Goal: Task Accomplishment & Management: Complete application form

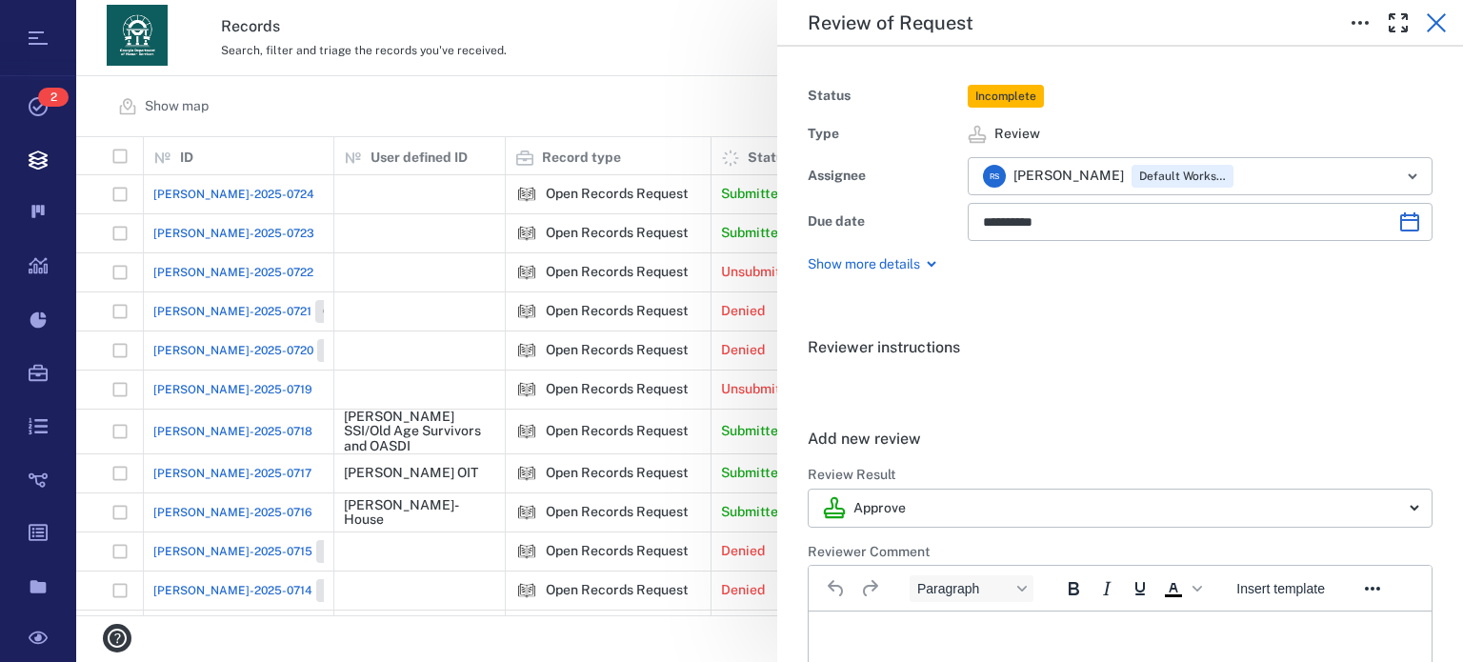
click at [1440, 30] on icon "button" at bounding box center [1436, 22] width 23 height 23
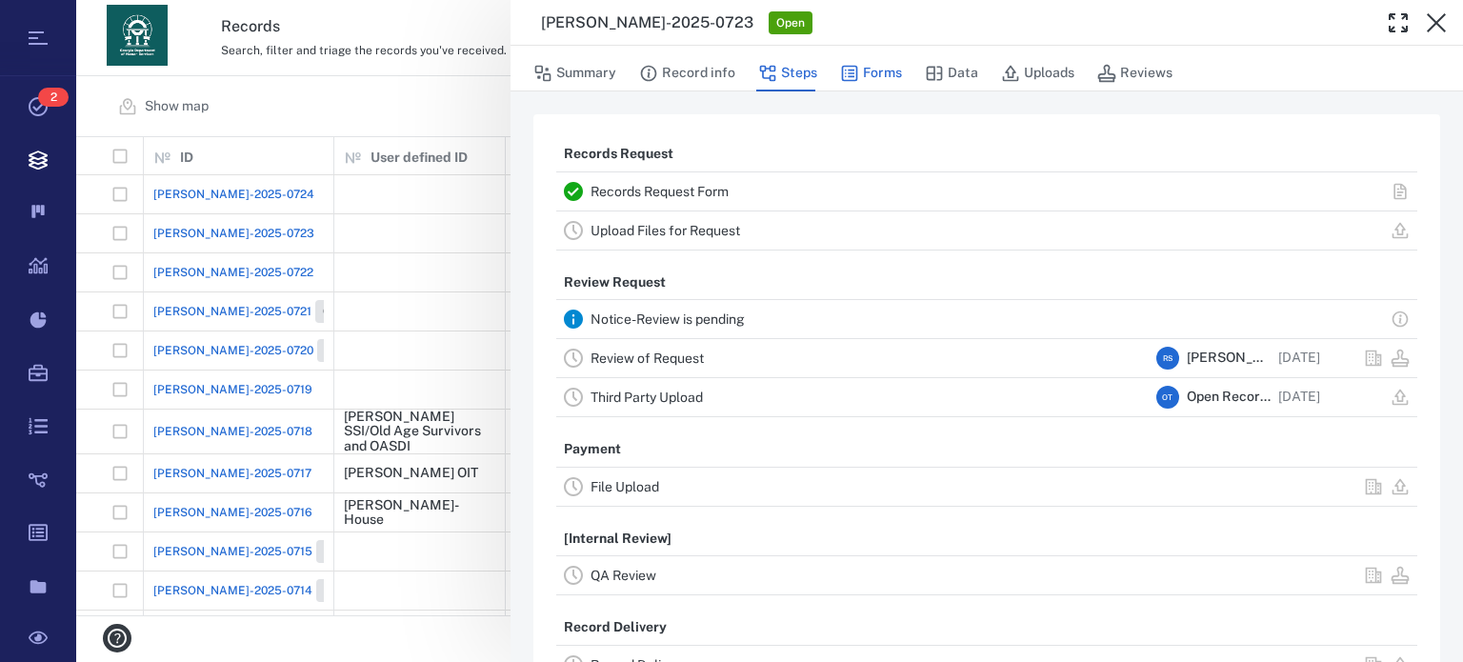
click at [883, 70] on button "Forms" at bounding box center [871, 73] width 62 height 36
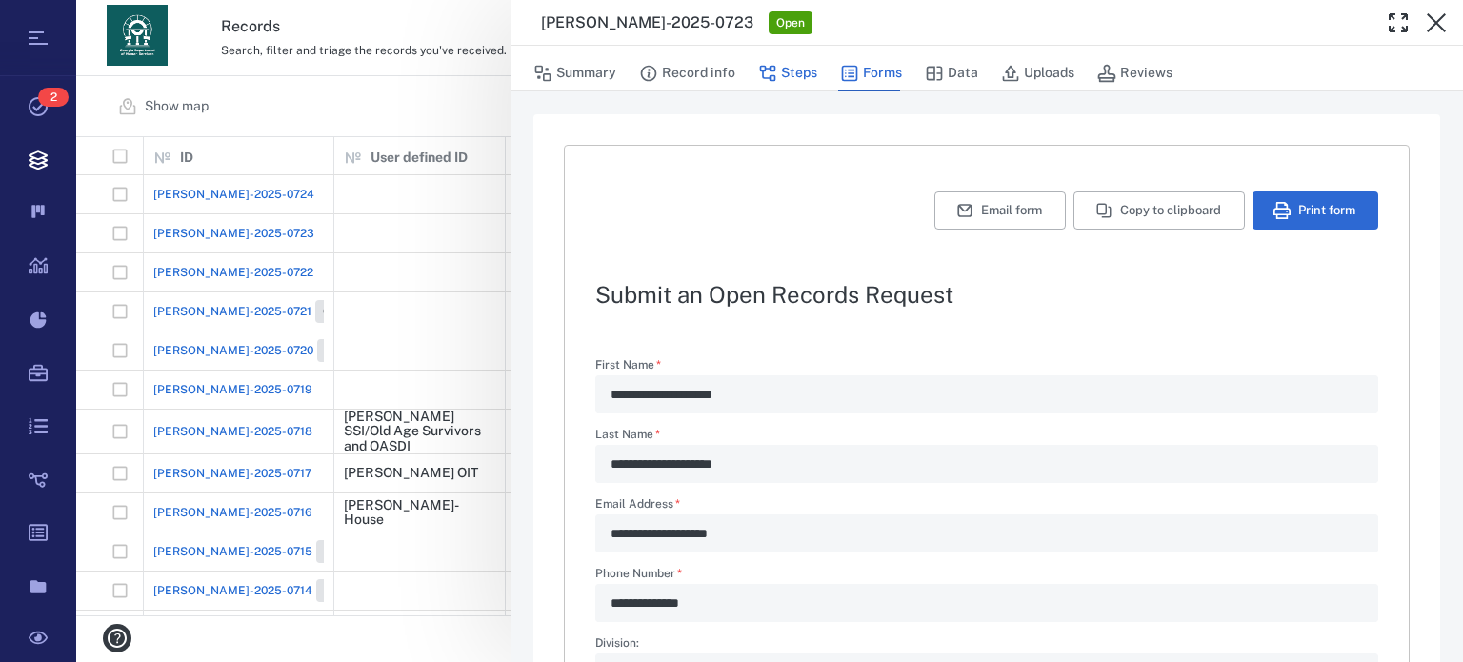
click at [801, 79] on button "Steps" at bounding box center [787, 73] width 59 height 36
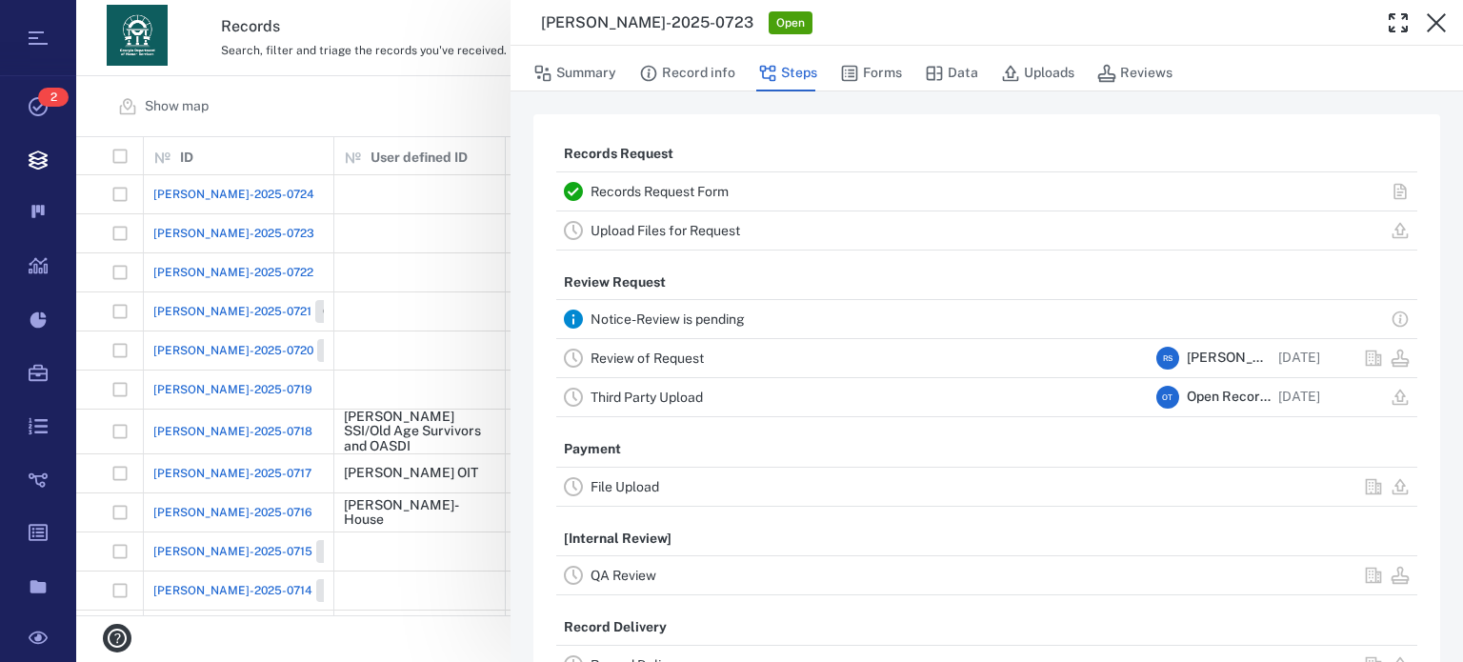
click at [621, 361] on link "Review of Request" at bounding box center [646, 357] width 113 height 15
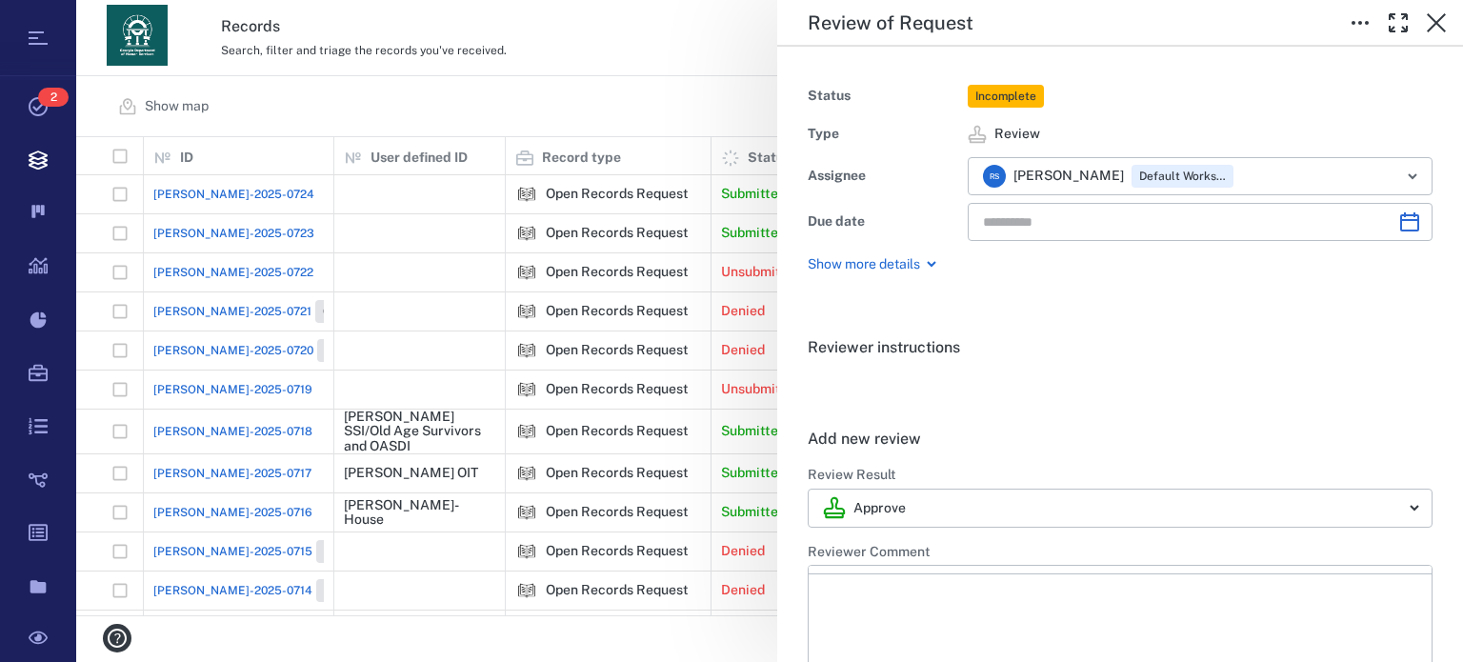
type input "**********"
click at [1387, 502] on body "Tasks 2 Records Boards Dashboard Reports Record types Guide steps Rules Form bu…" at bounding box center [731, 331] width 1463 height 662
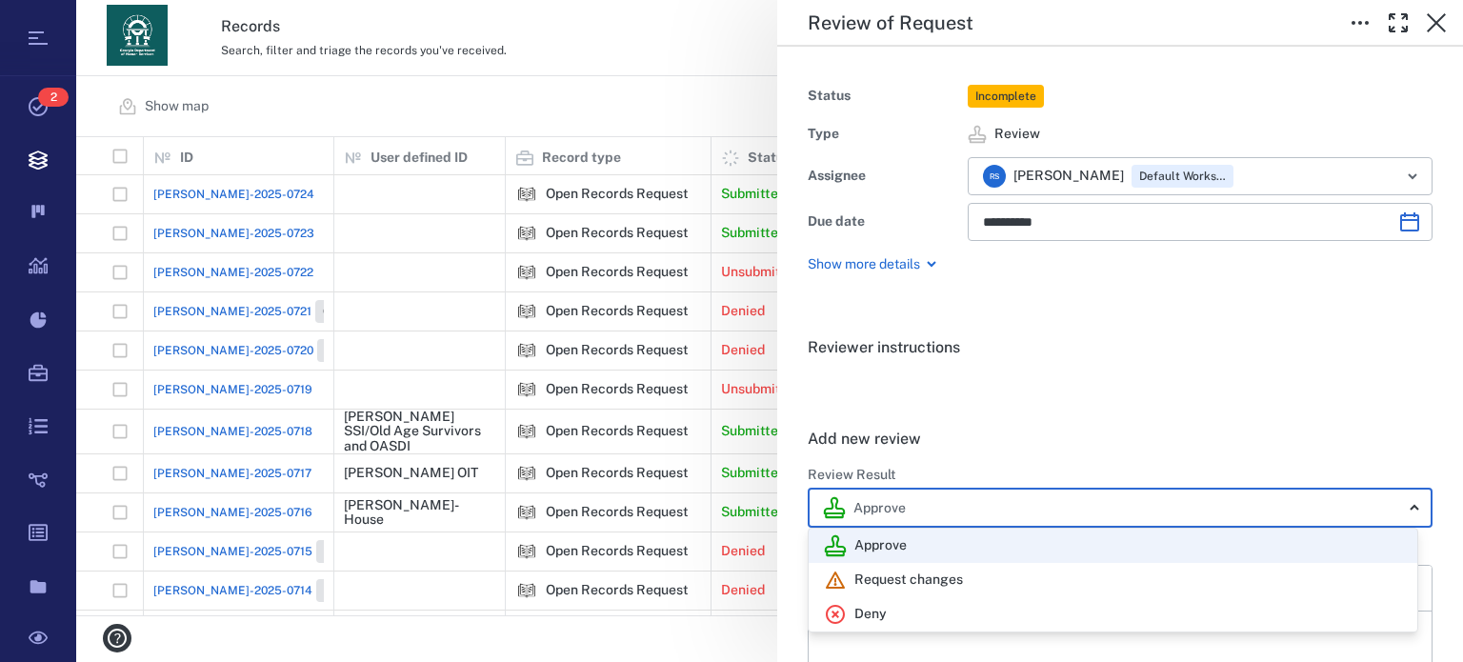
click at [961, 608] on div "Deny" at bounding box center [1113, 614] width 578 height 23
type input "******"
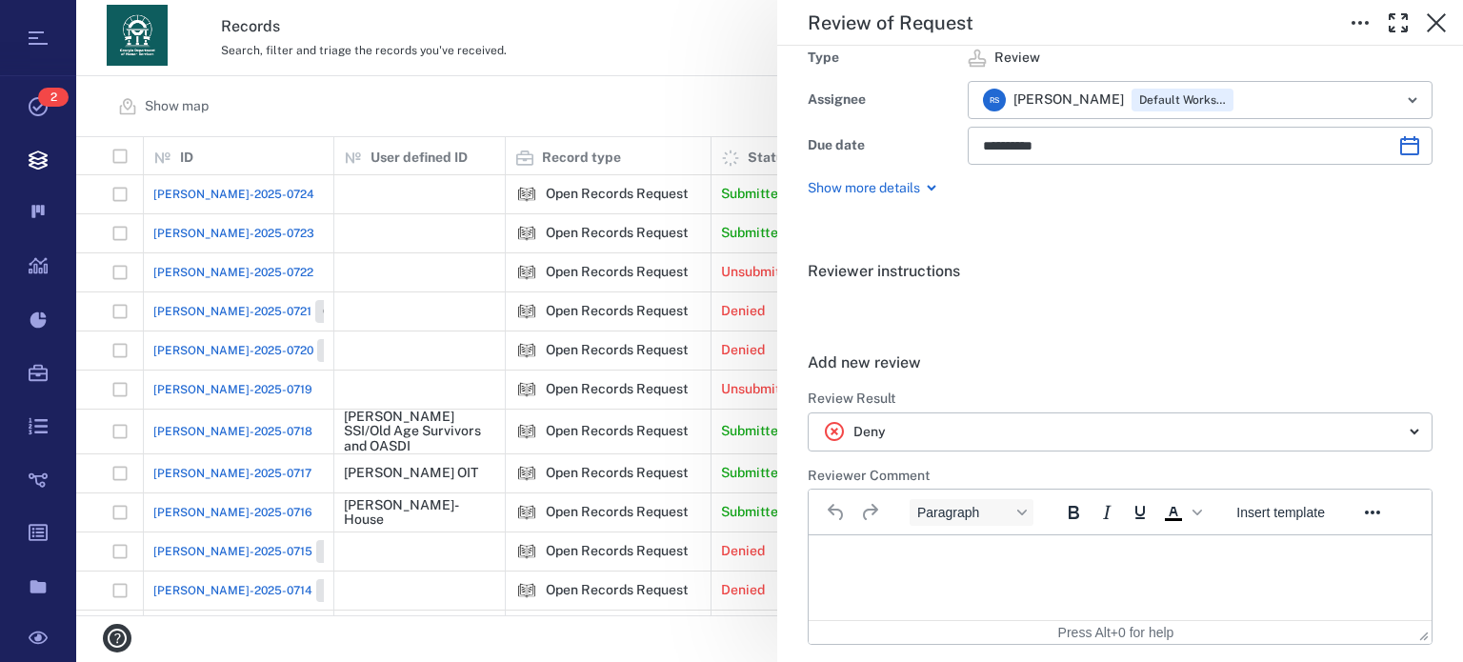
scroll to position [215, 0]
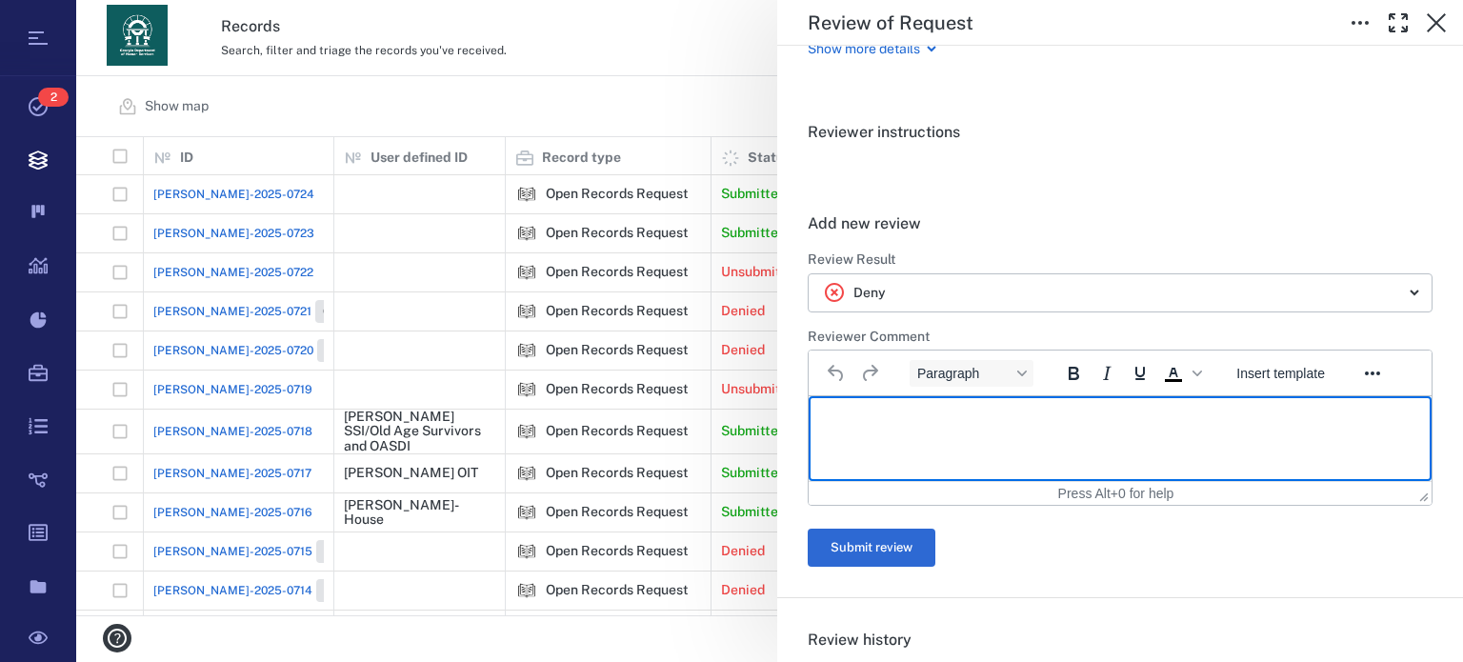
click at [1225, 444] on html at bounding box center [1119, 420] width 623 height 48
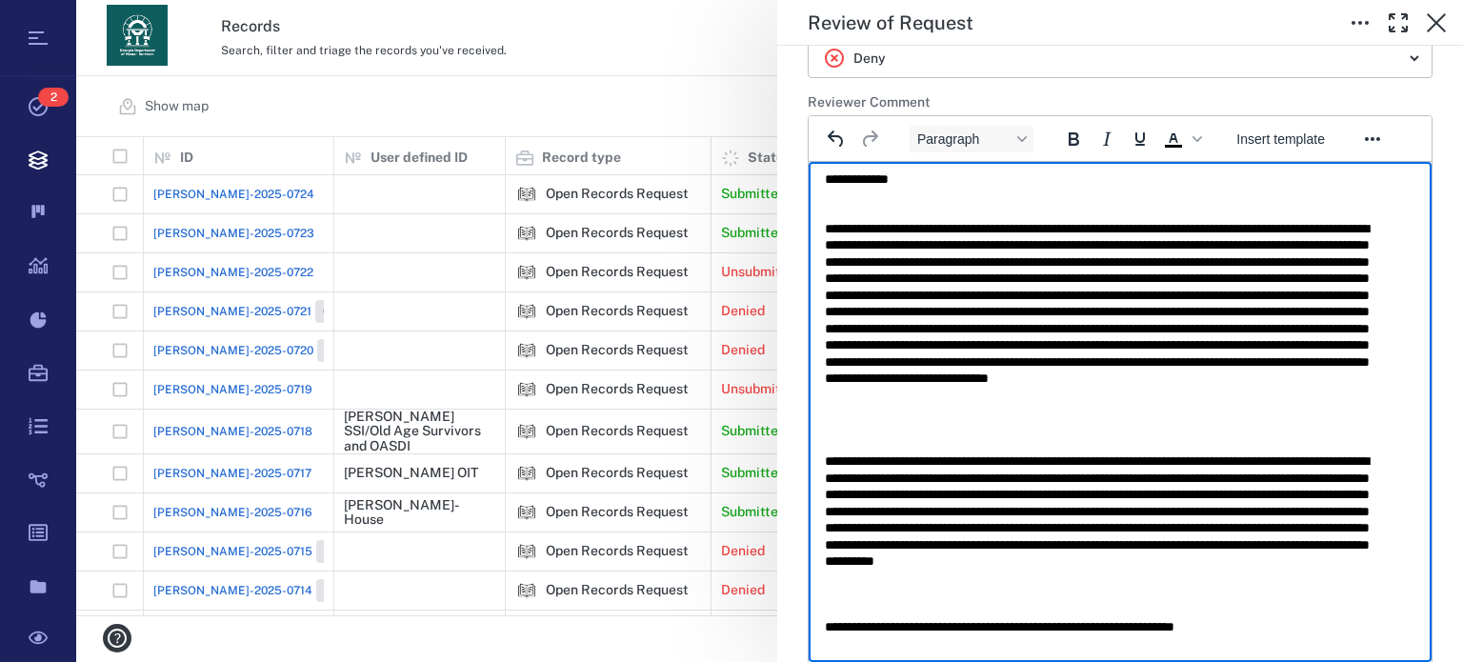
scroll to position [0, 0]
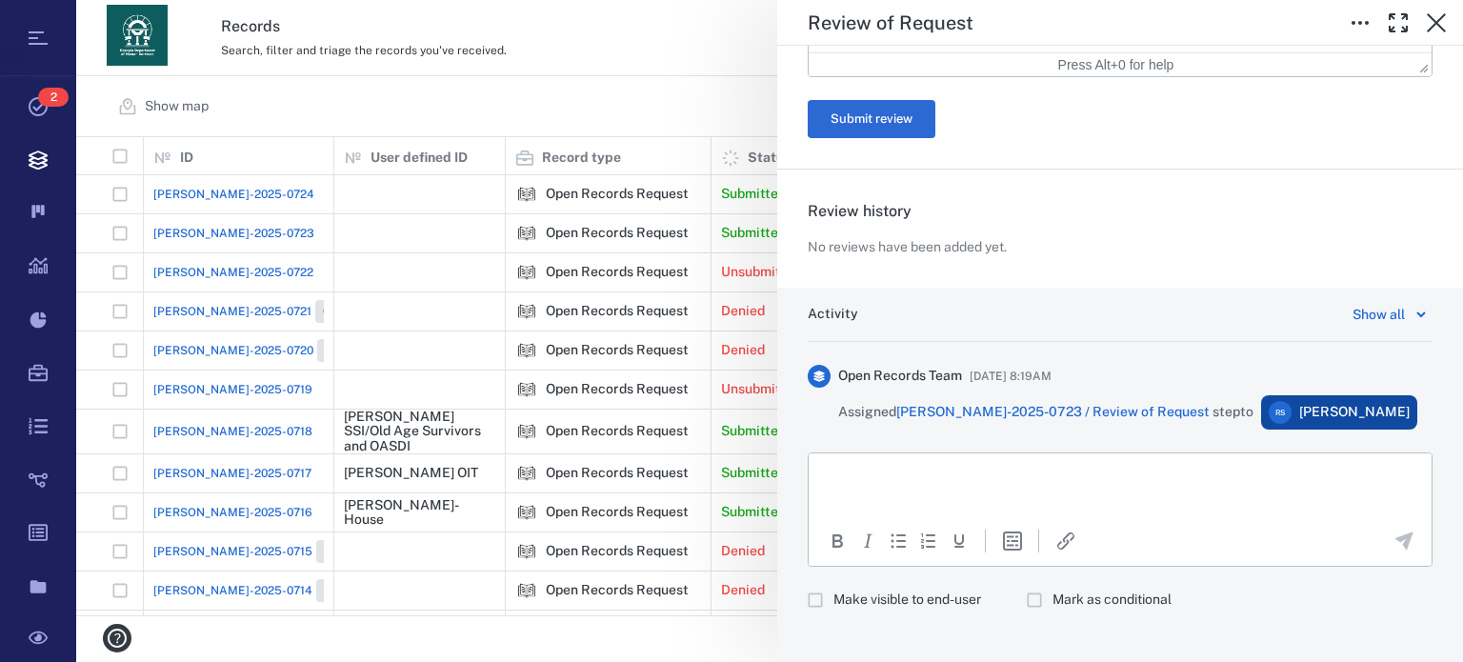
scroll to position [1075, 0]
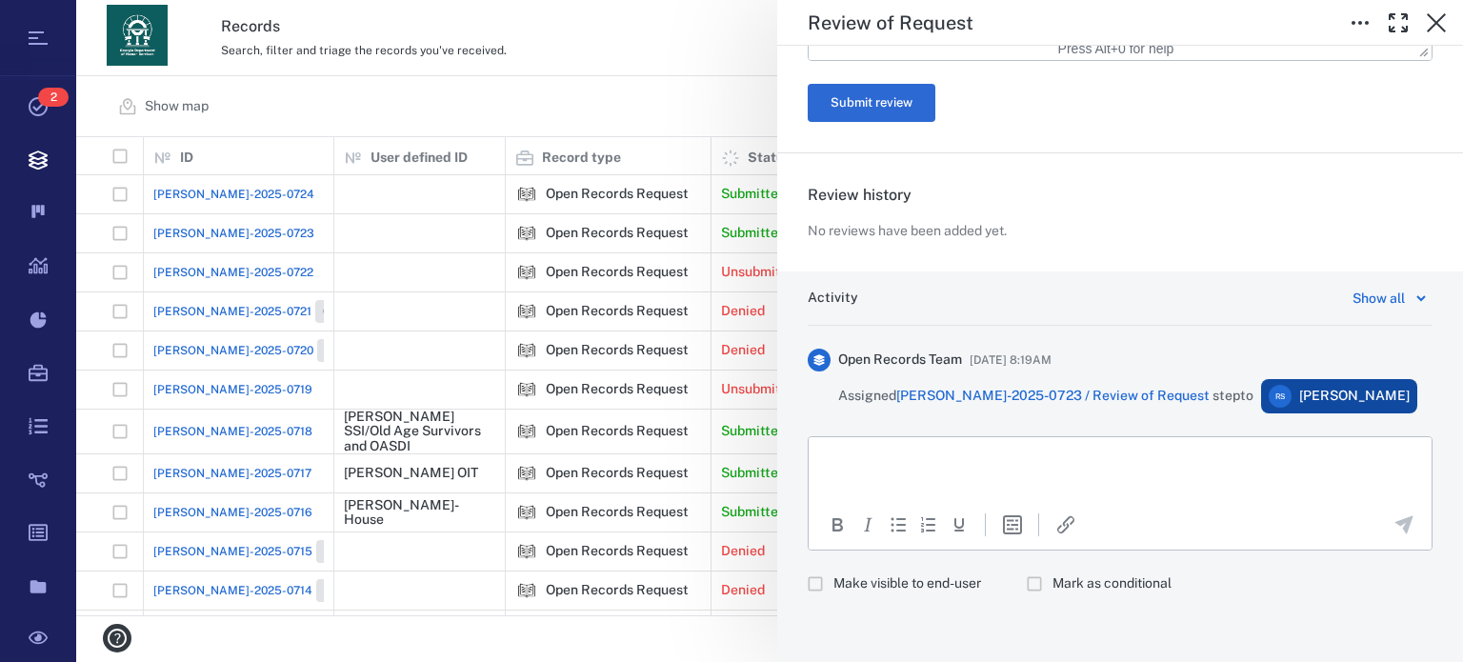
click at [1225, 485] on html at bounding box center [1119, 461] width 623 height 48
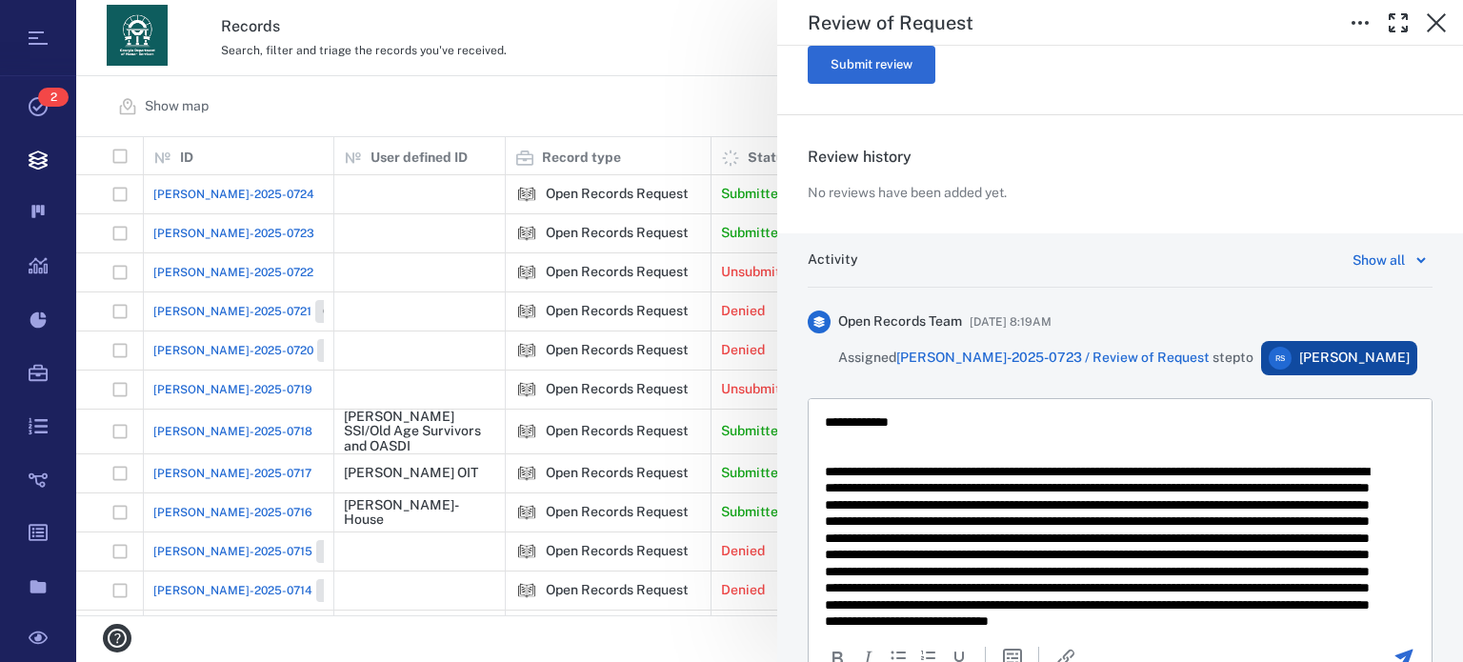
scroll to position [1246, 0]
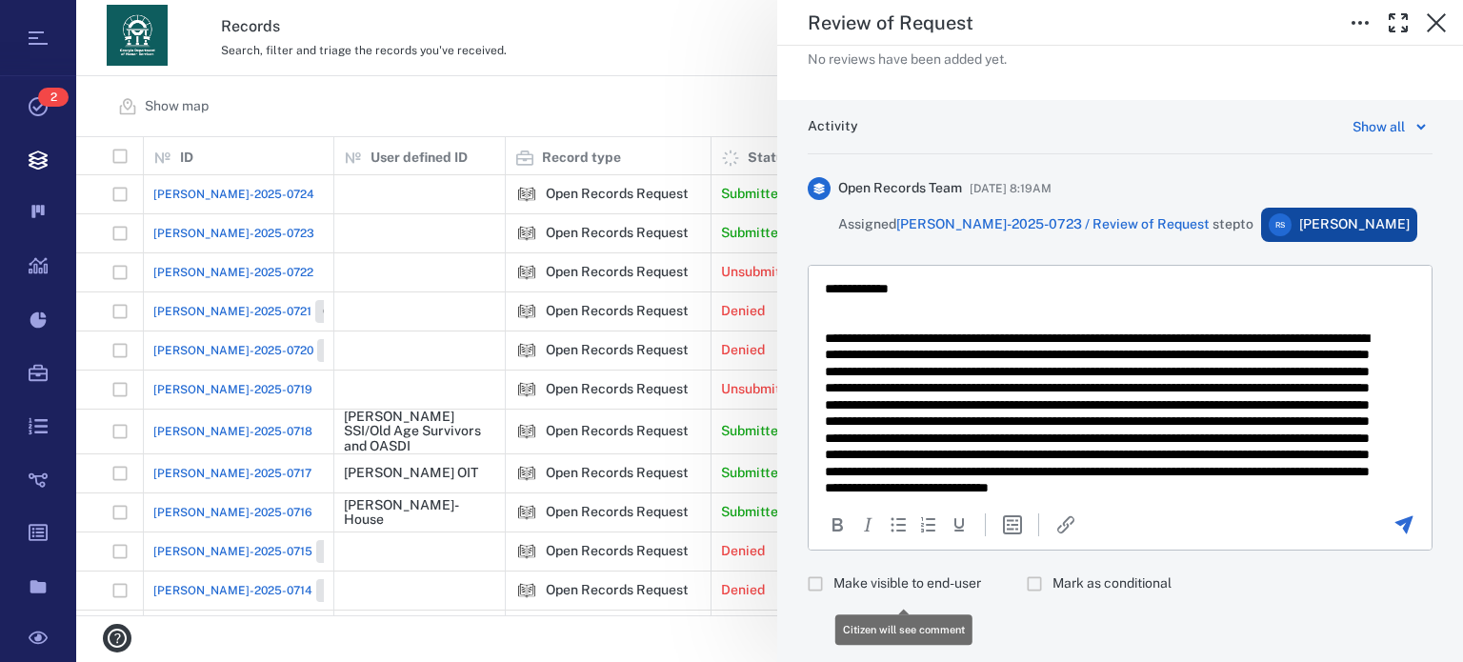
click at [939, 581] on span "Make visible to end-user" at bounding box center [907, 583] width 148 height 19
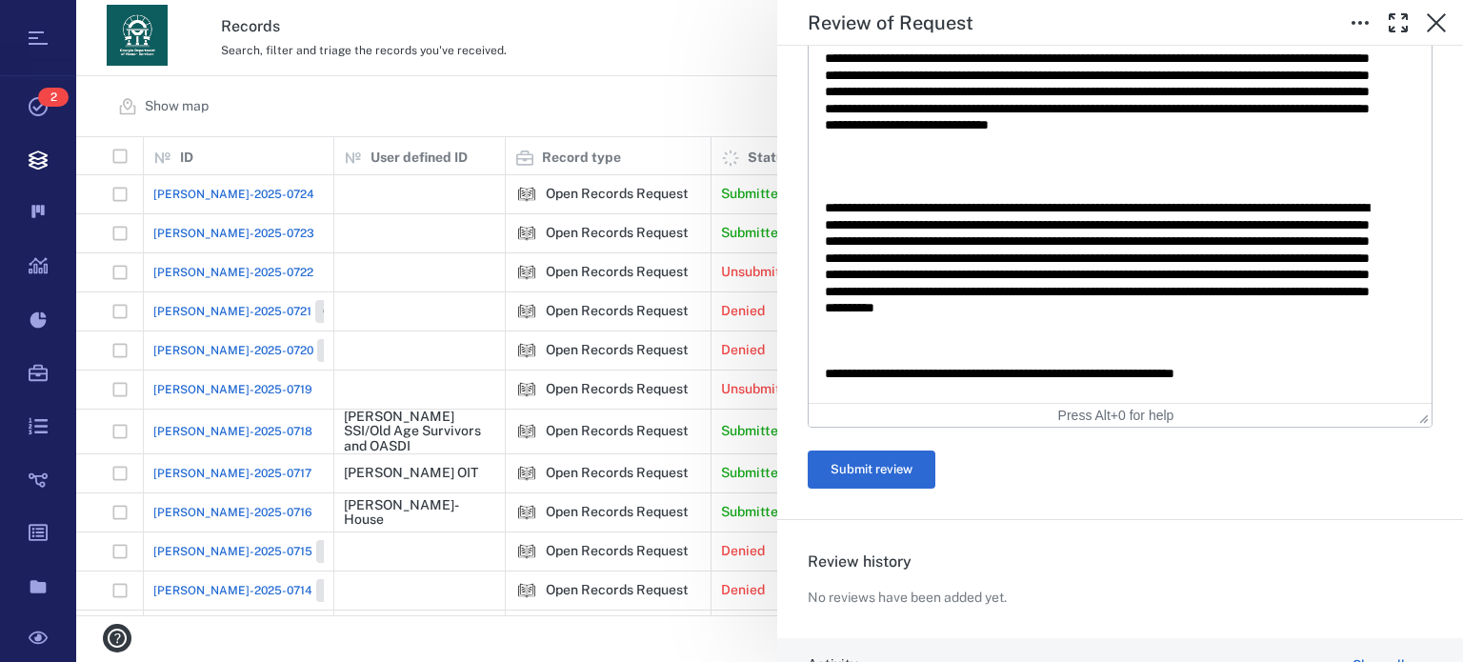
scroll to position [715, 0]
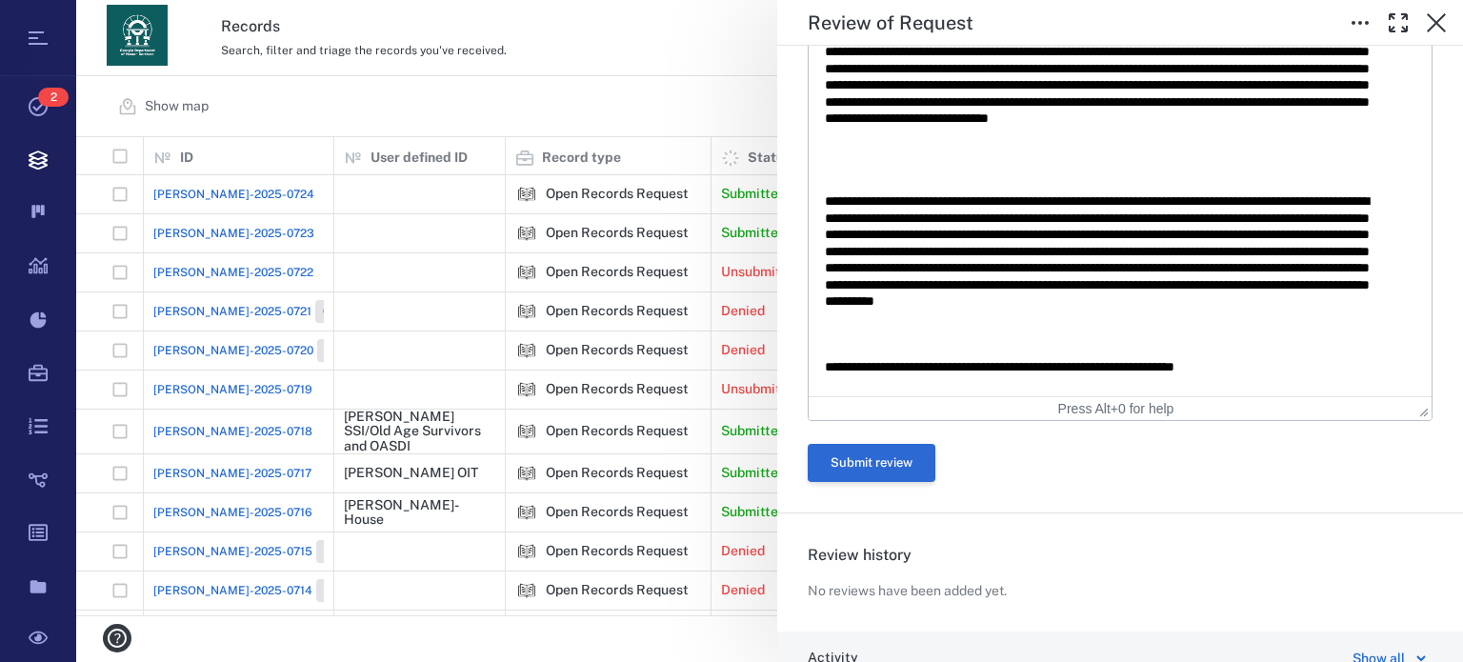
click at [907, 456] on button "Submit review" at bounding box center [871, 463] width 128 height 38
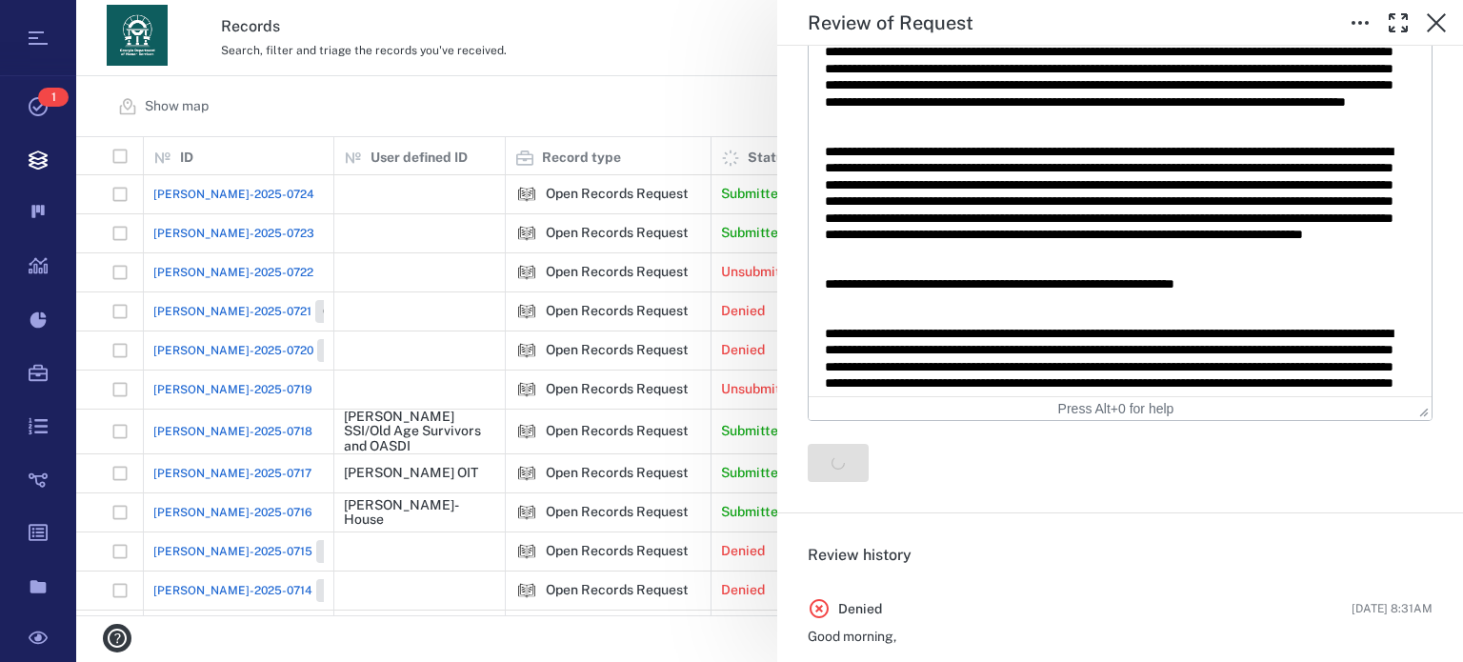
scroll to position [0, 0]
